Goal: Task Accomplishment & Management: Complete application form

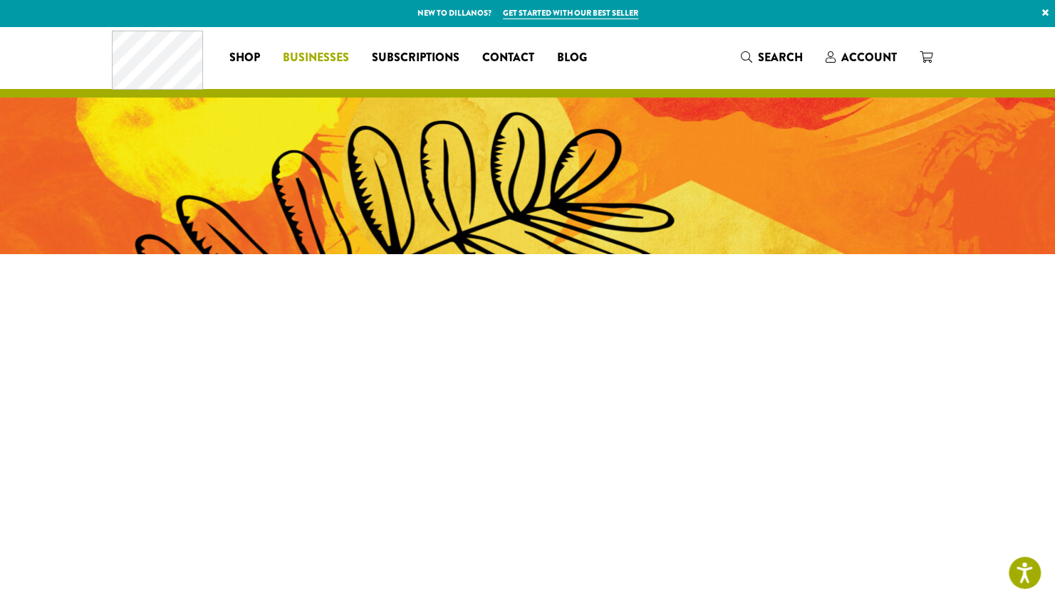
click at [306, 60] on span "Businesses" at bounding box center [316, 58] width 66 height 18
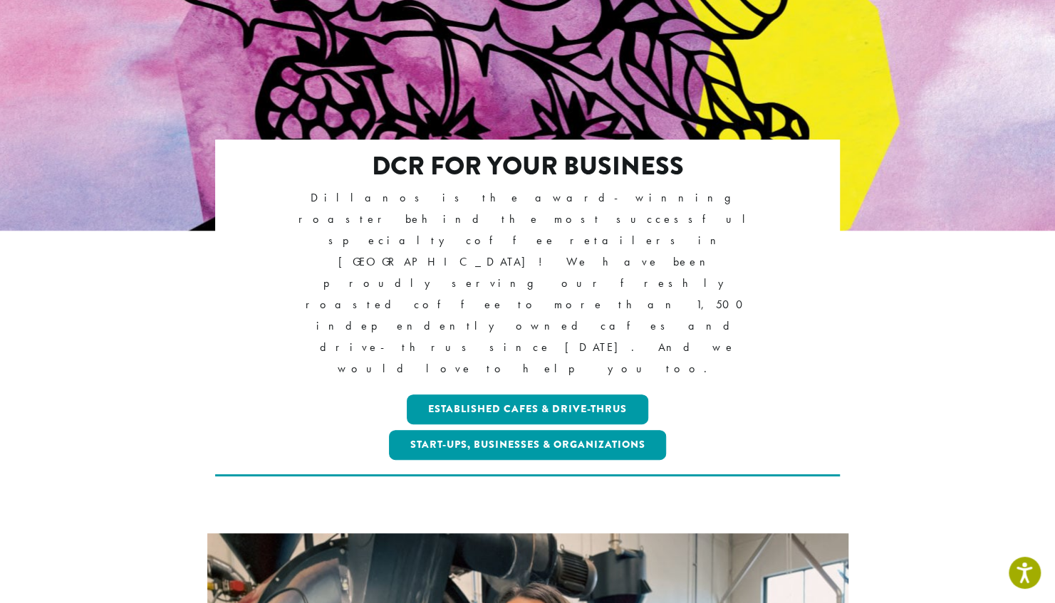
scroll to position [182, 0]
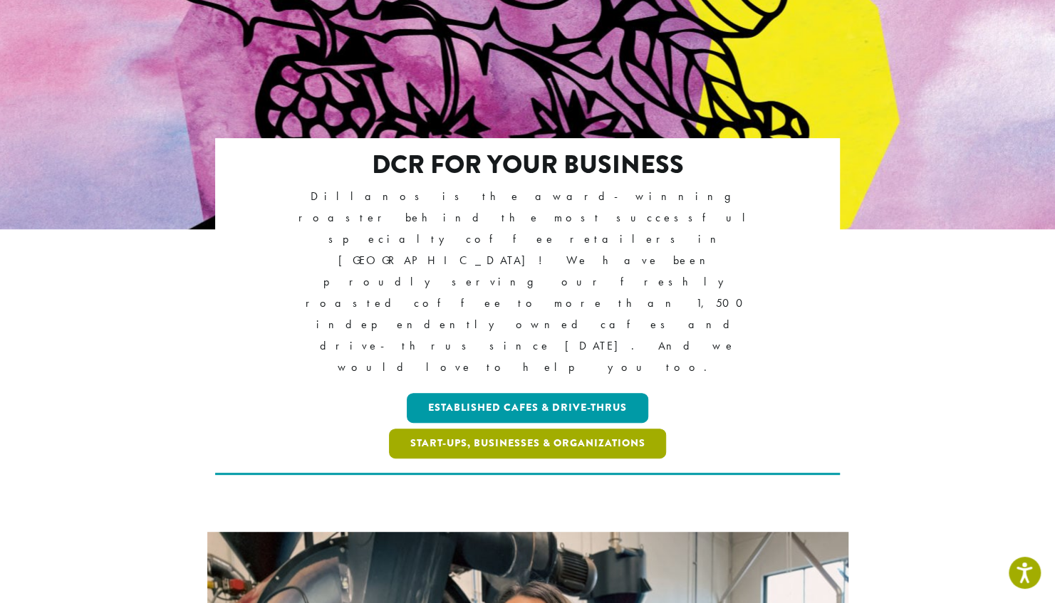
click at [449, 429] on link "Start-ups, Businesses & Organizations" at bounding box center [528, 444] width 278 height 30
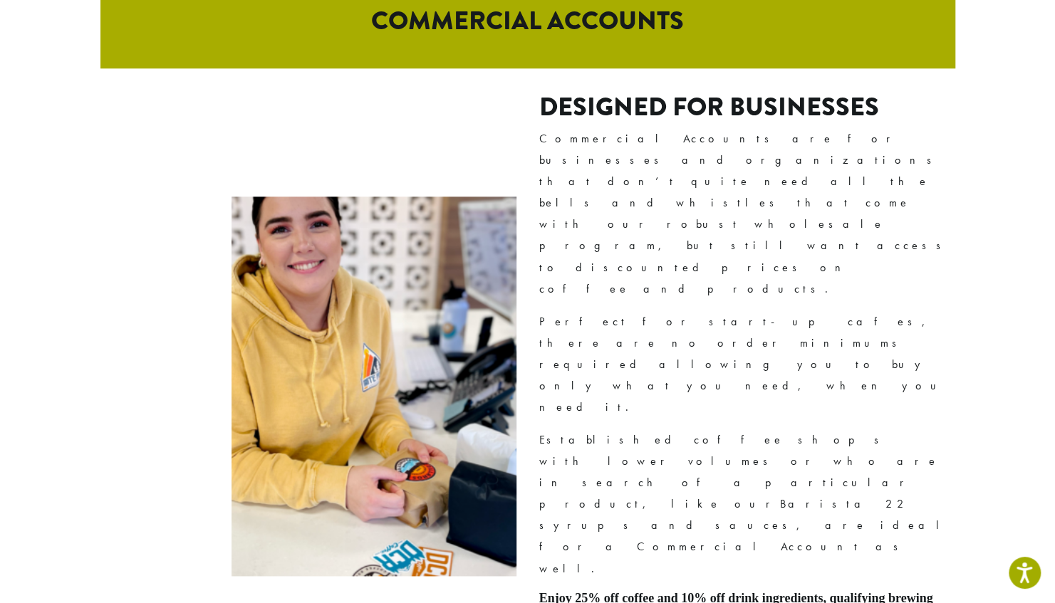
scroll to position [837, 0]
